Goal: Task Accomplishment & Management: Manage account settings

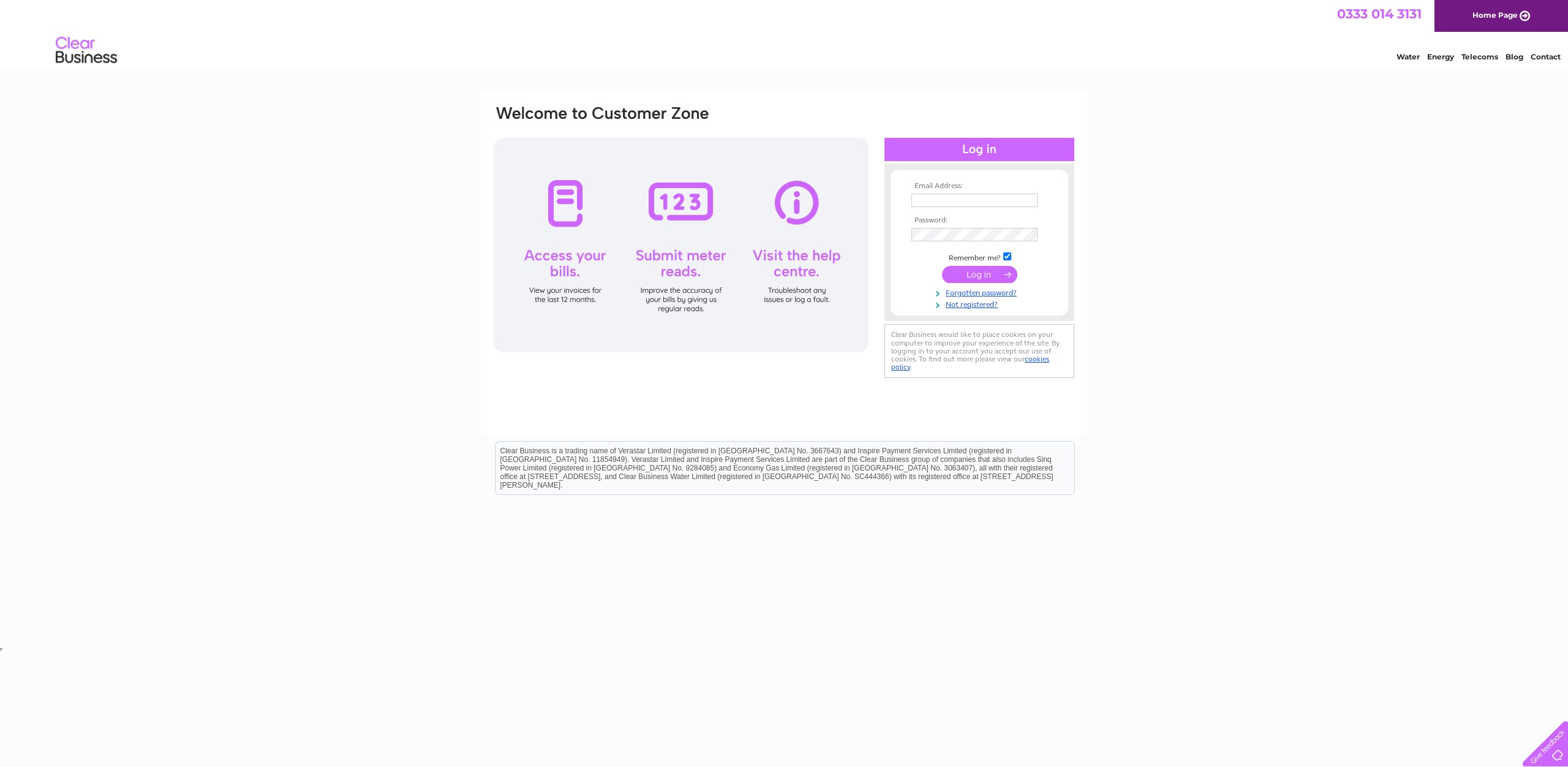
click at [972, 200] on input "text" at bounding box center [975, 200] width 126 height 13
type input "[EMAIL_ADDRESS][DOMAIN_NAME]"
click at [942, 267] on input "submit" at bounding box center [980, 276] width 76 height 17
